Goal: Task Accomplishment & Management: Use online tool/utility

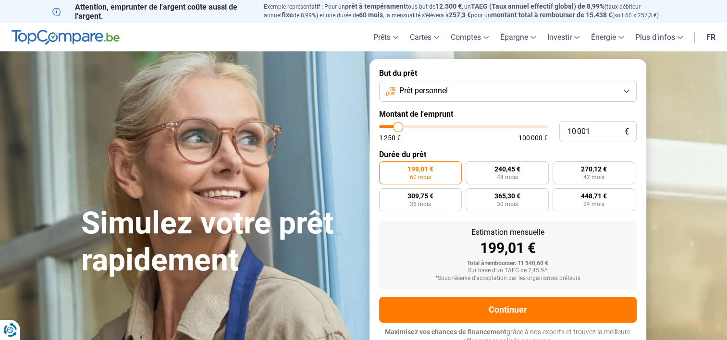
click at [618, 92] on button "Prêt personnel" at bounding box center [507, 91] width 257 height 21
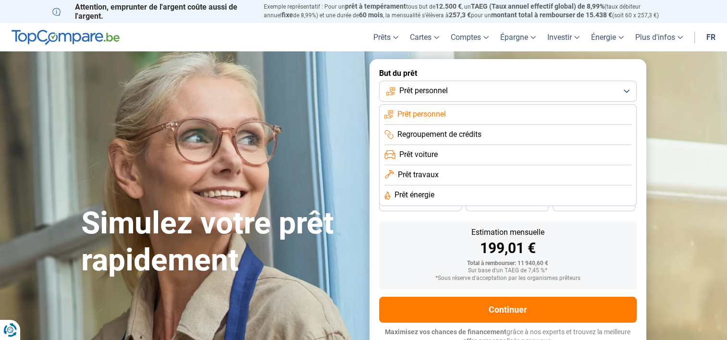
click at [494, 145] on li "Regroupement de crédits" at bounding box center [507, 155] width 247 height 20
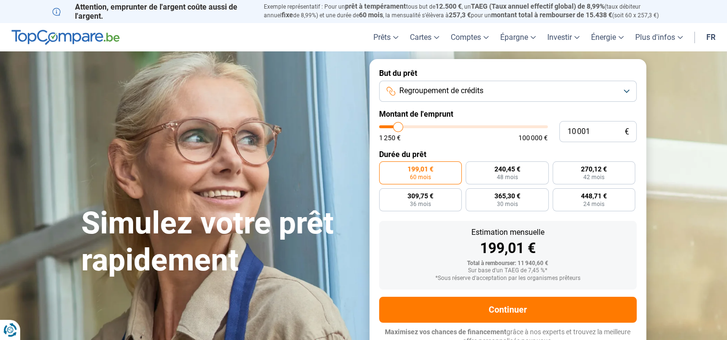
scroll to position [7, 0]
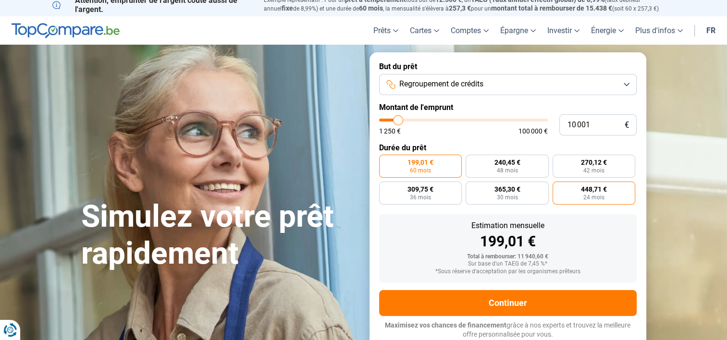
click at [595, 198] on span "24 mois" at bounding box center [593, 197] width 21 height 6
click at [558, 188] on input "448,71 € 24 mois" at bounding box center [555, 185] width 6 height 6
radio input "true"
click at [444, 167] on label "199,01 € 60 mois" at bounding box center [420, 166] width 83 height 23
click at [385, 161] on input "199,01 € 60 mois" at bounding box center [382, 158] width 6 height 6
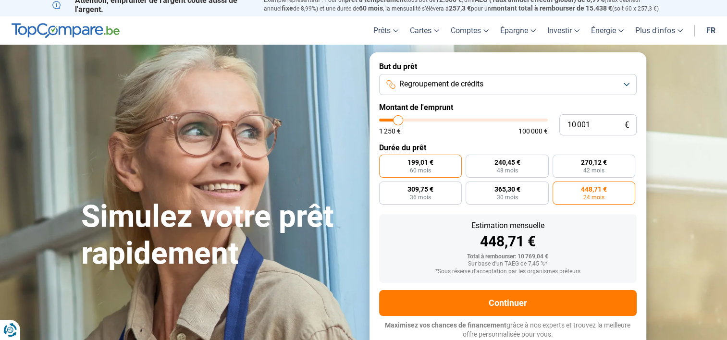
radio input "true"
type input "77 750"
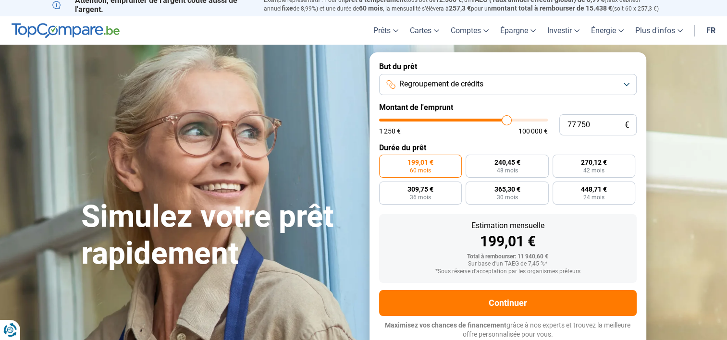
type input "77750"
click at [506, 119] on input "range" at bounding box center [463, 120] width 169 height 3
radio input "false"
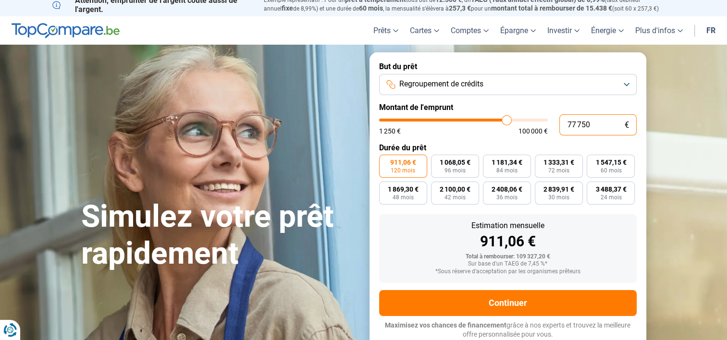
drag, startPoint x: 596, startPoint y: 125, endPoint x: 556, endPoint y: 127, distance: 40.8
click at [556, 127] on div "77 750 € 1 250 € 100 000 €" at bounding box center [507, 124] width 257 height 21
type input "5"
type input "1250"
type input "50"
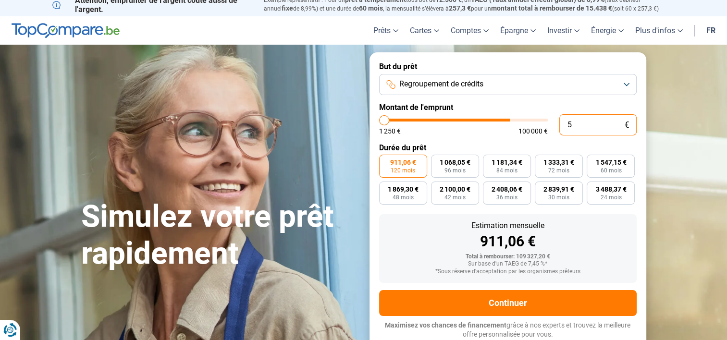
type input "1250"
type input "500"
type input "1250"
type input "5 000"
type input "5000"
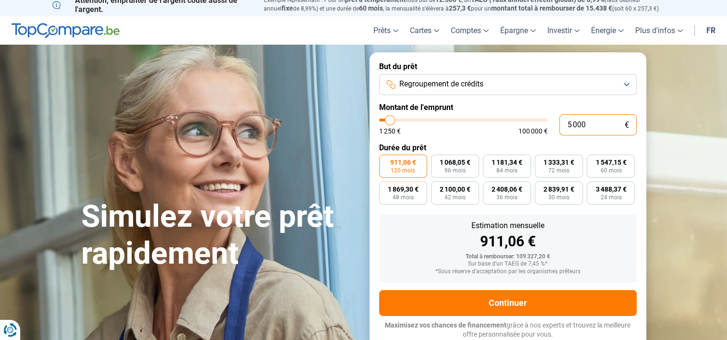
type input "50 000"
type input "50000"
type input "50 000"
